Goal: Task Accomplishment & Management: Use online tool/utility

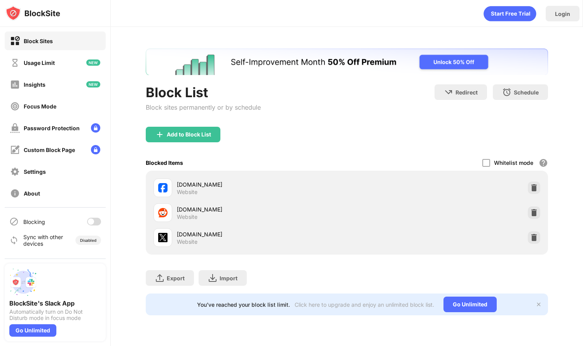
click at [93, 219] on div at bounding box center [91, 221] width 6 height 6
